Goal: Information Seeking & Learning: Learn about a topic

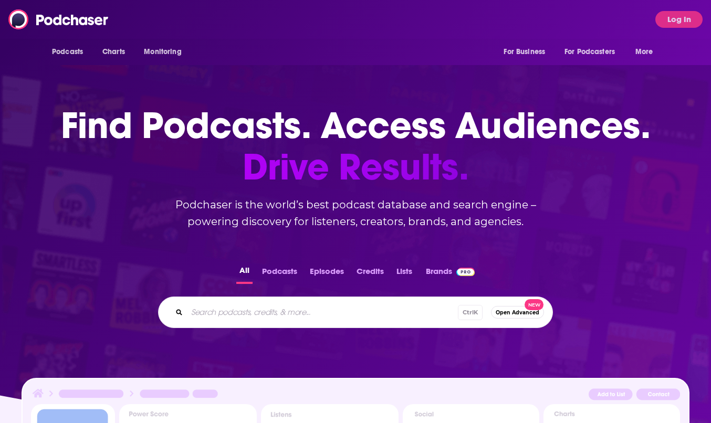
click at [307, 300] on div "Ctrl K Open Advanced New" at bounding box center [355, 312] width 395 height 31
click at [350, 314] on input "Search podcasts, credits, & more..." at bounding box center [322, 312] width 271 height 17
type input "sley house"
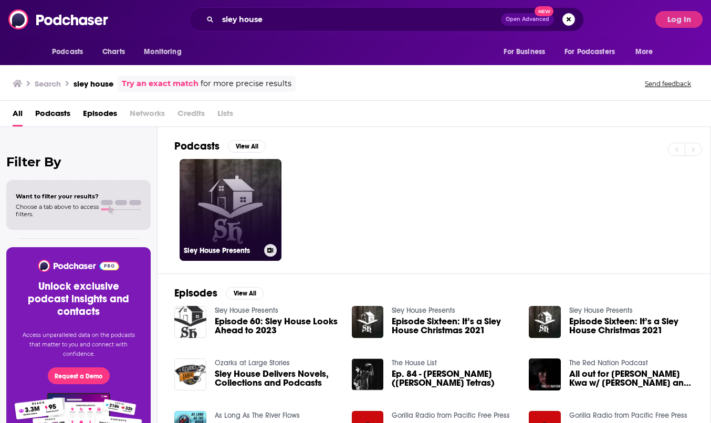
click at [239, 217] on link "Sley House Presents" at bounding box center [231, 210] width 102 height 102
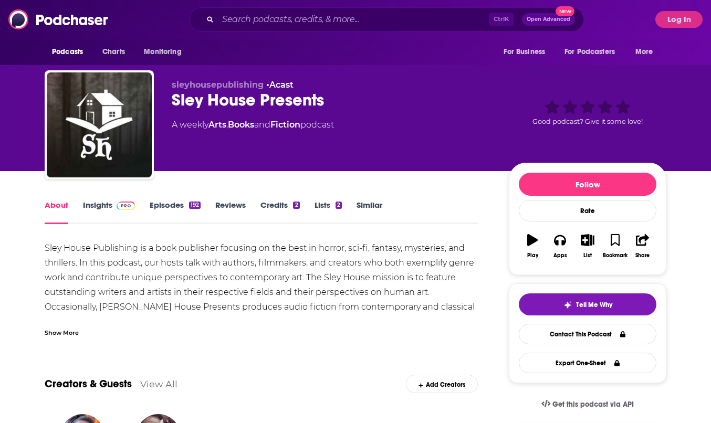
click at [108, 202] on link "Insights" at bounding box center [109, 212] width 52 height 24
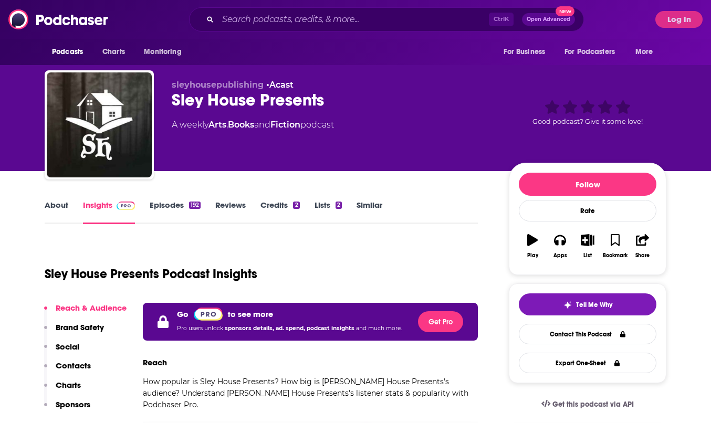
click at [679, 18] on button "Log In" at bounding box center [678, 19] width 47 height 17
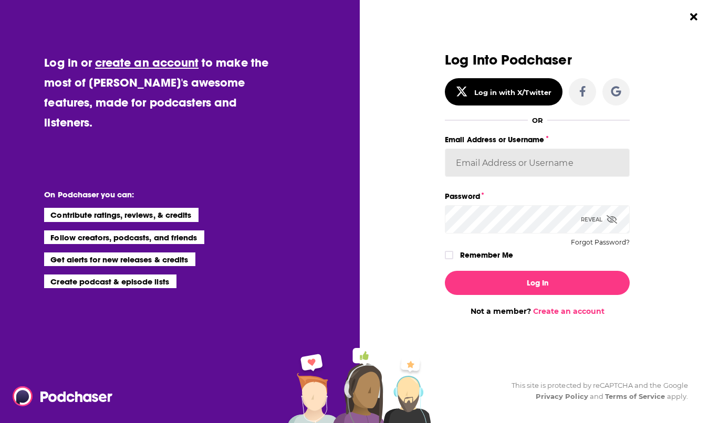
type input "eringalloway"
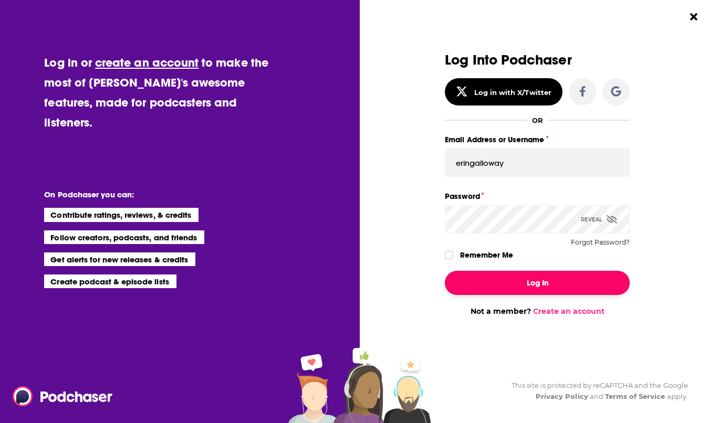
click at [527, 291] on button "Log In" at bounding box center [537, 283] width 185 height 24
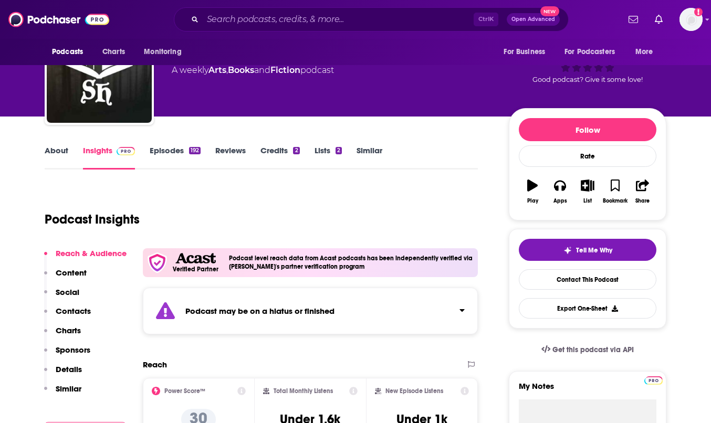
scroll to position [52, 0]
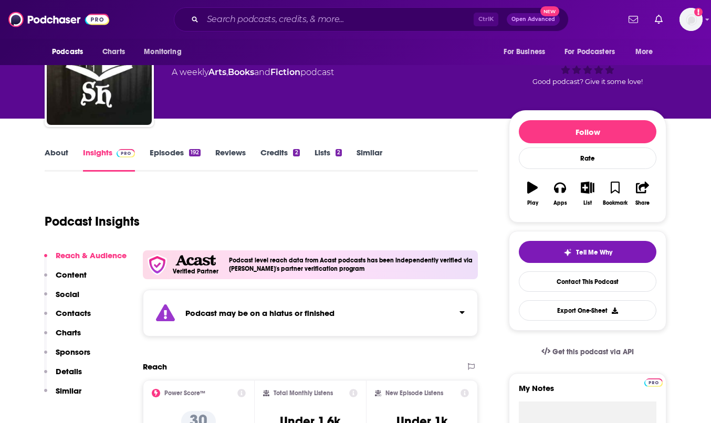
click at [48, 154] on link "About" at bounding box center [57, 159] width 24 height 24
